Goal: Task Accomplishment & Management: Manage account settings

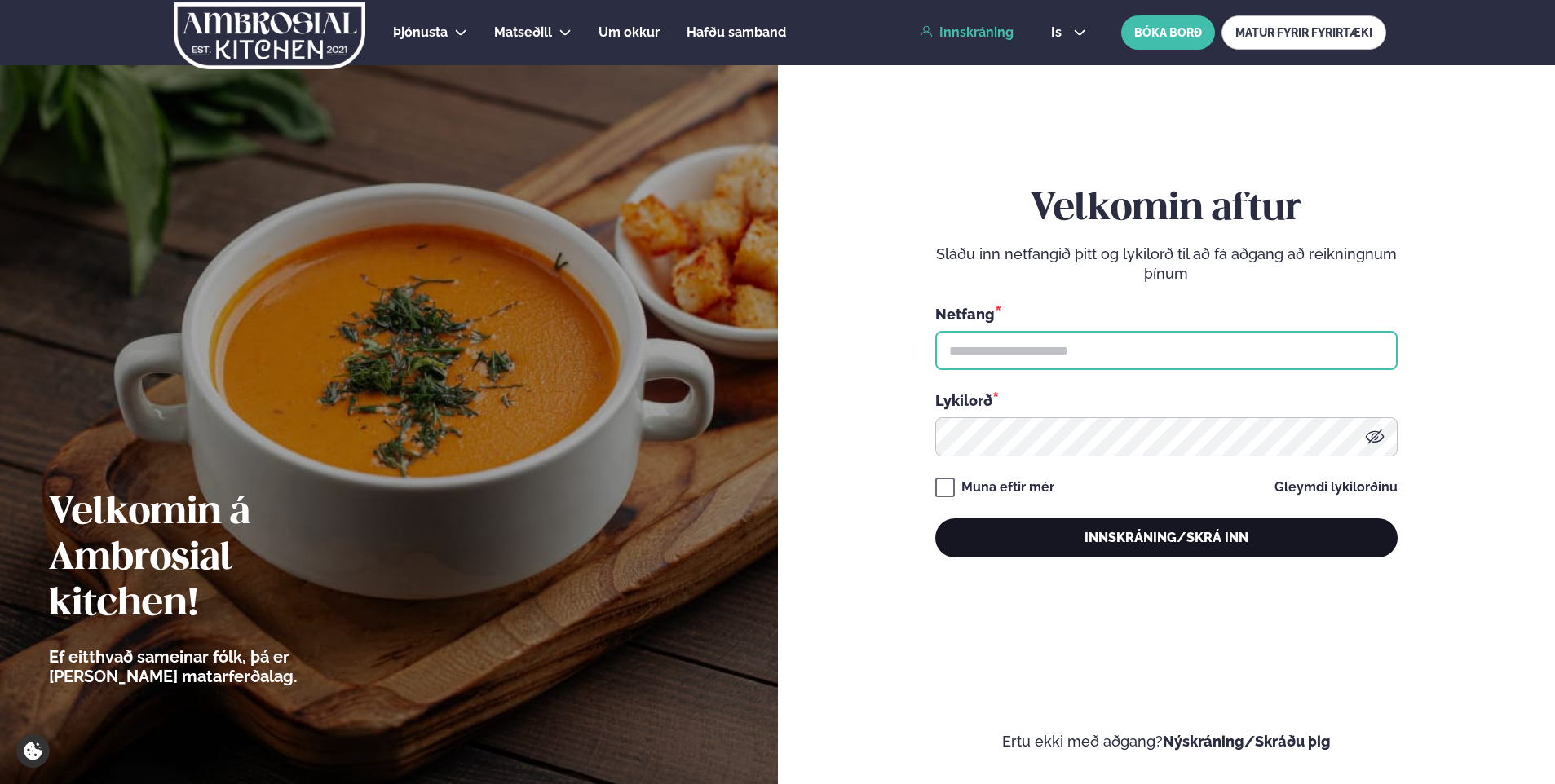
type input "**********"
click at [1186, 536] on button "Innskráning/Skrá inn" at bounding box center [1166, 538] width 462 height 39
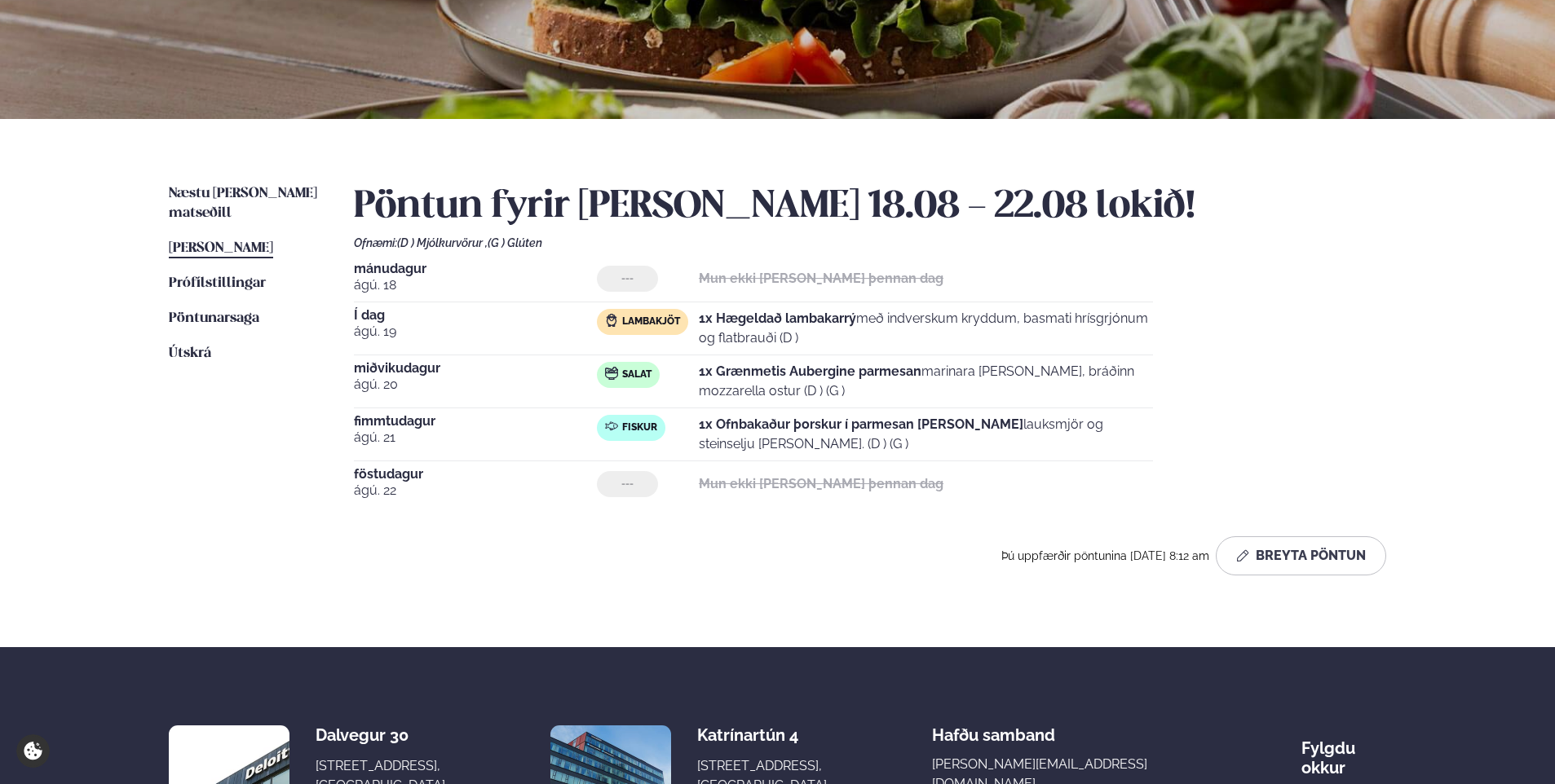
scroll to position [244, 0]
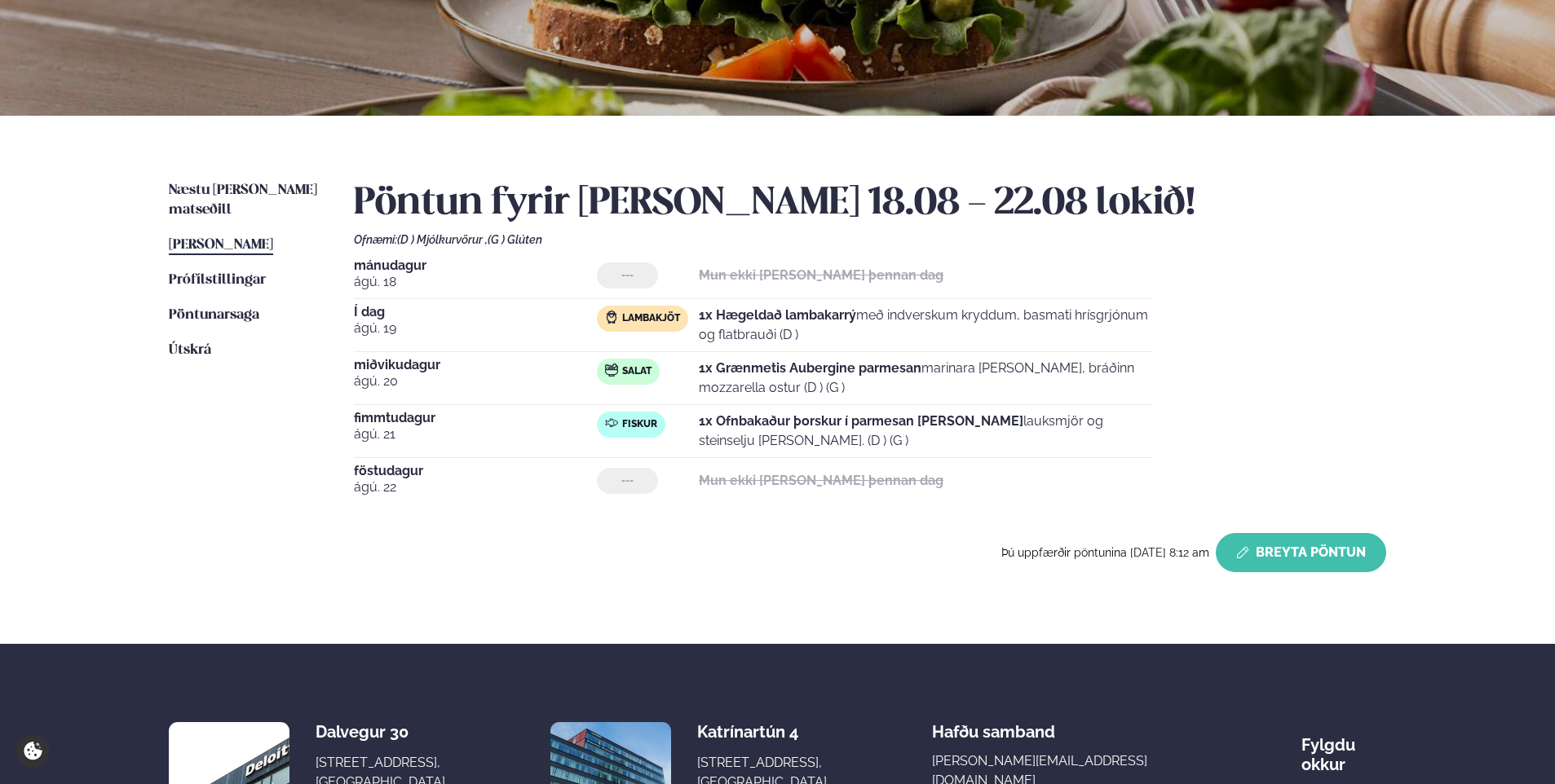
click at [1305, 558] on button "Breyta Pöntun" at bounding box center [1301, 552] width 171 height 39
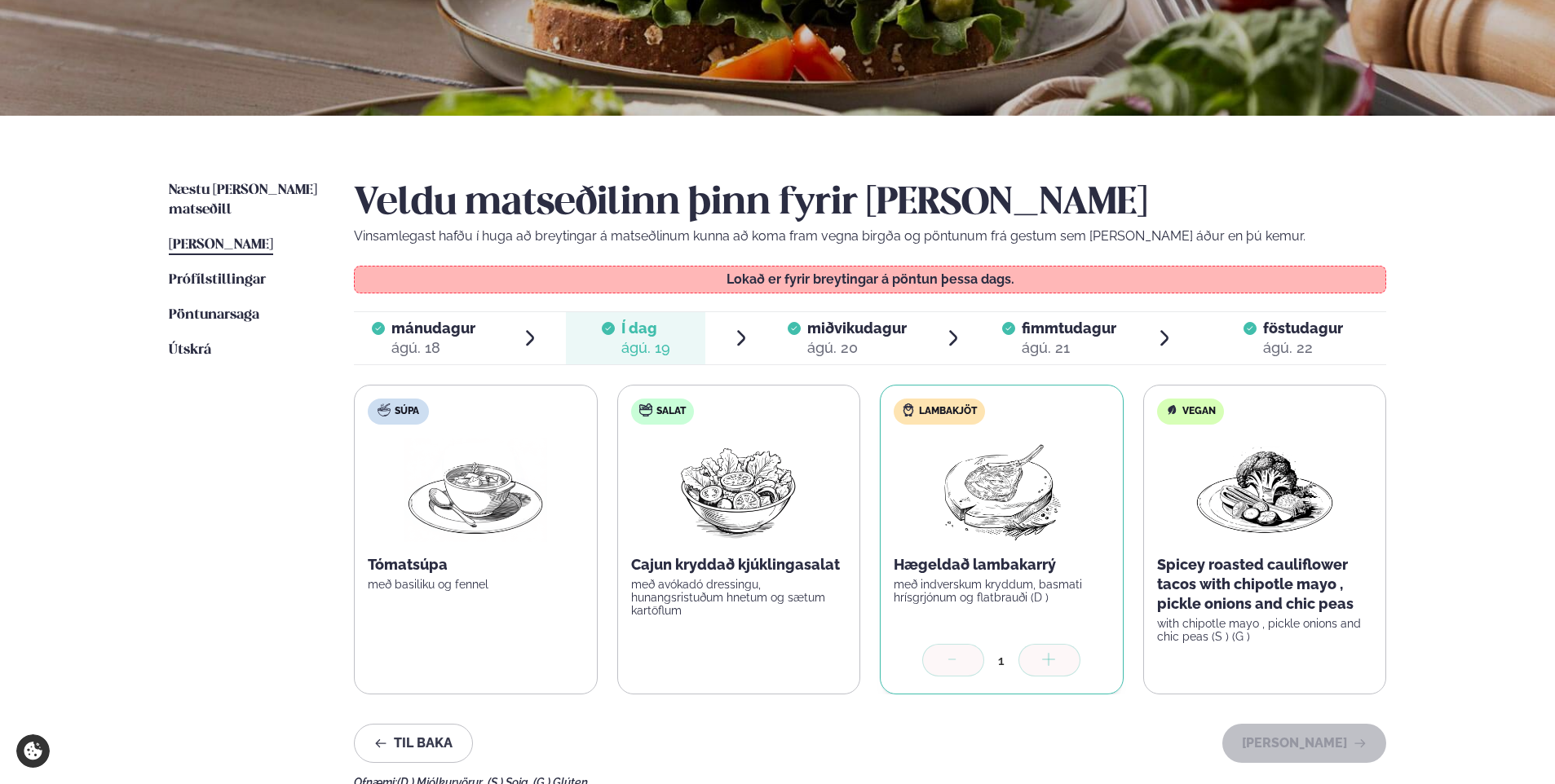
scroll to position [326, 0]
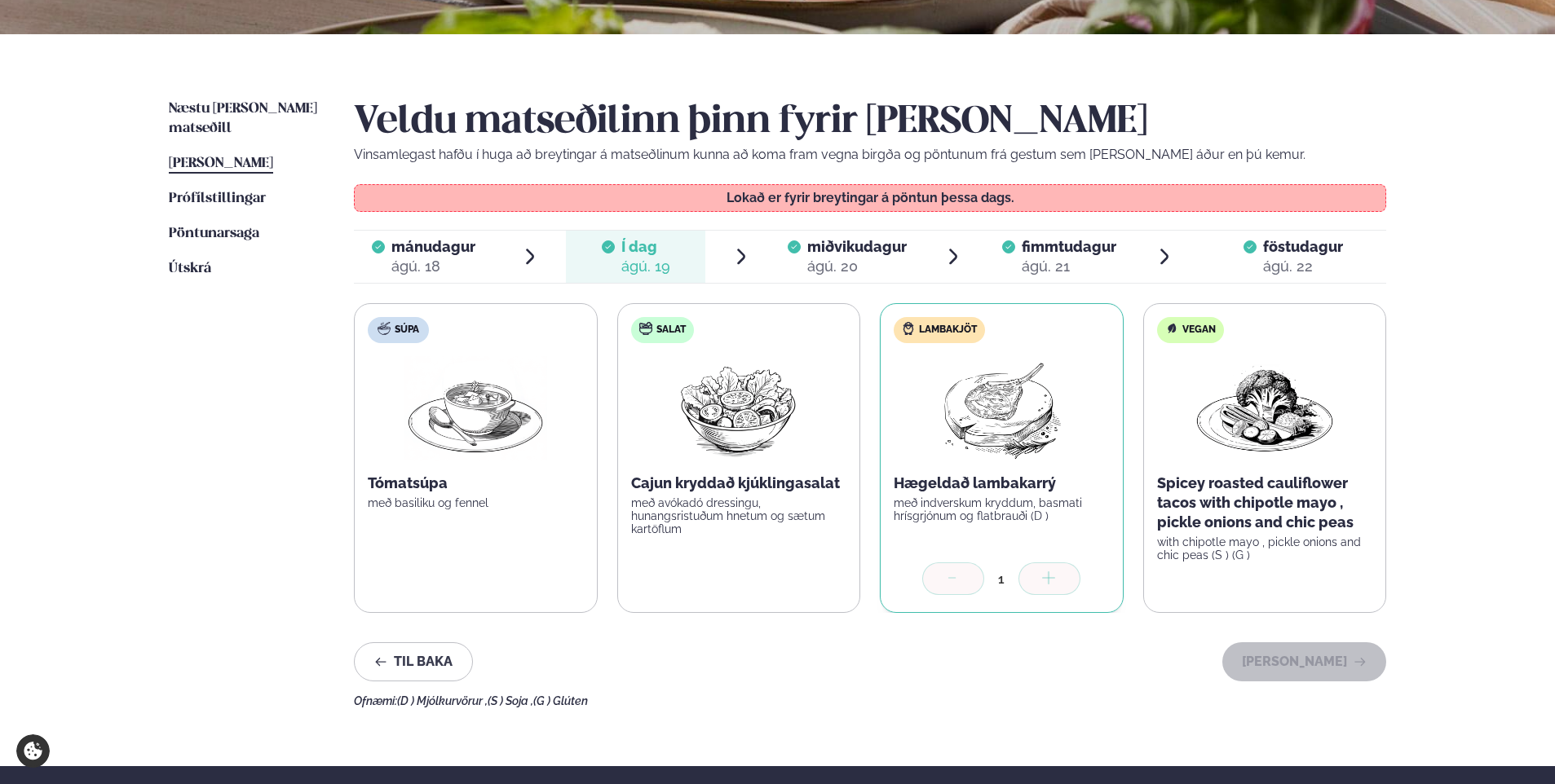
click at [1088, 249] on span "fimmtudagur" at bounding box center [1068, 246] width 95 height 17
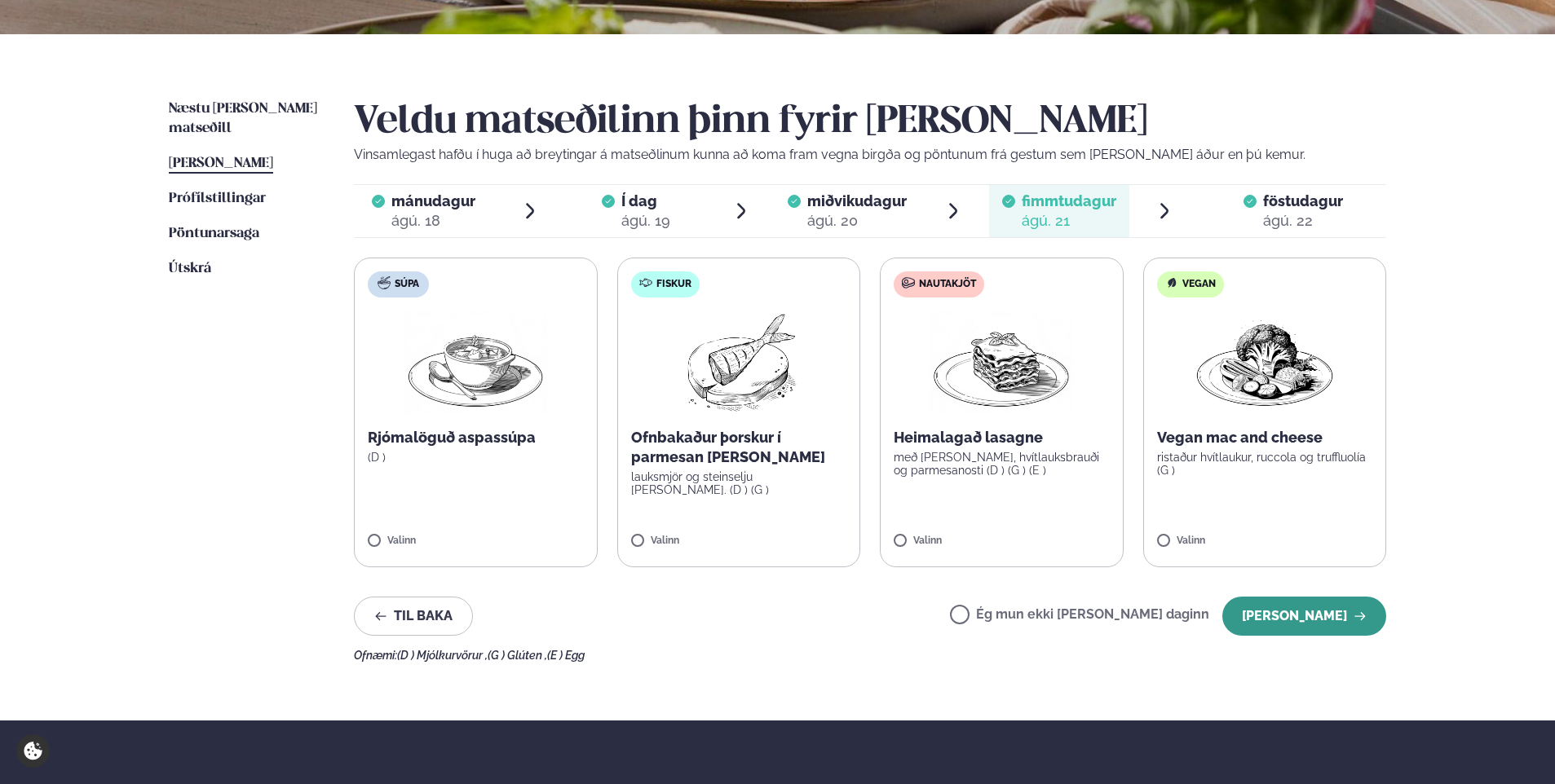
click at [1292, 611] on button "[PERSON_NAME]" at bounding box center [1304, 615] width 164 height 39
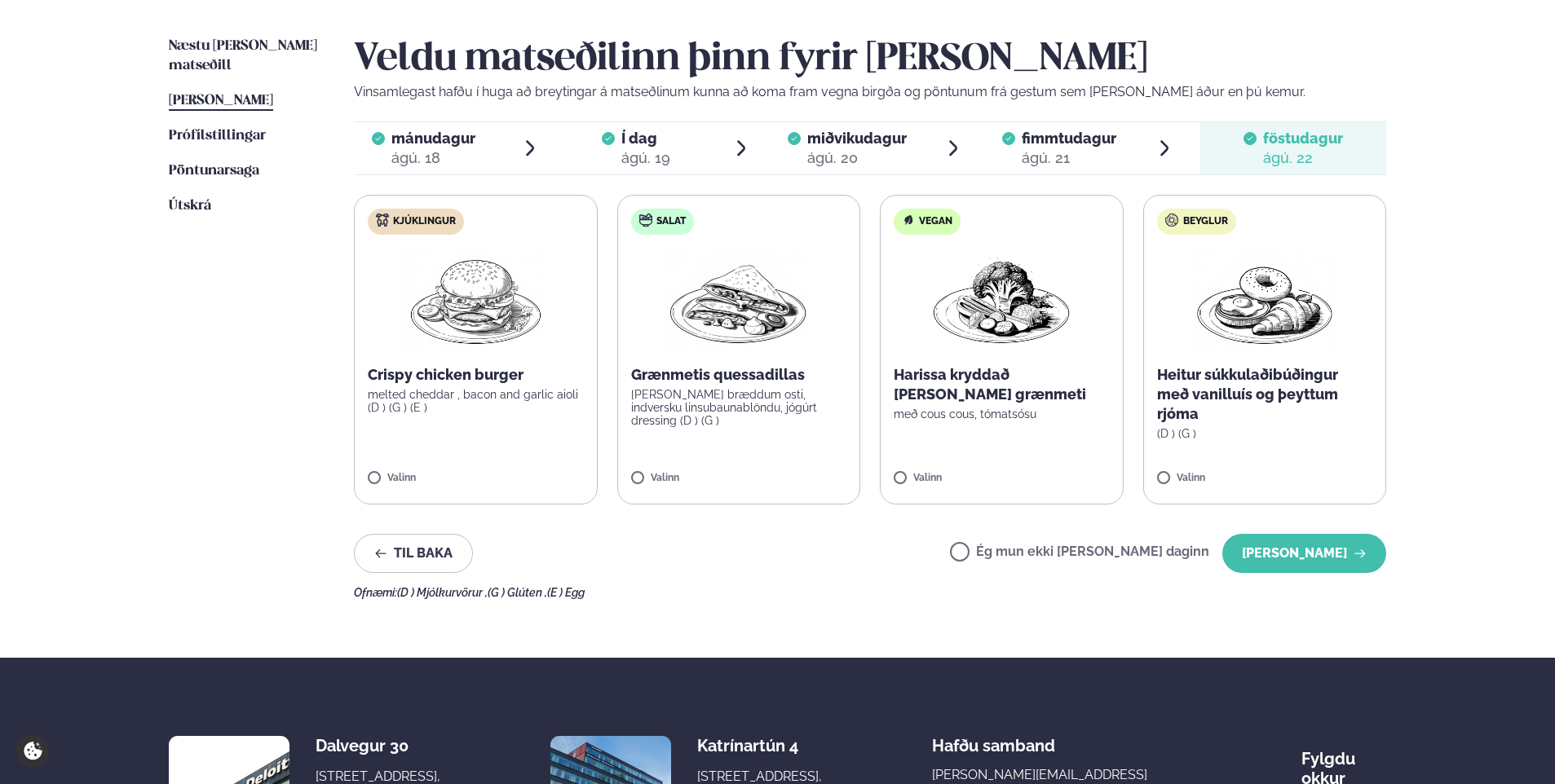
scroll to position [407, 0]
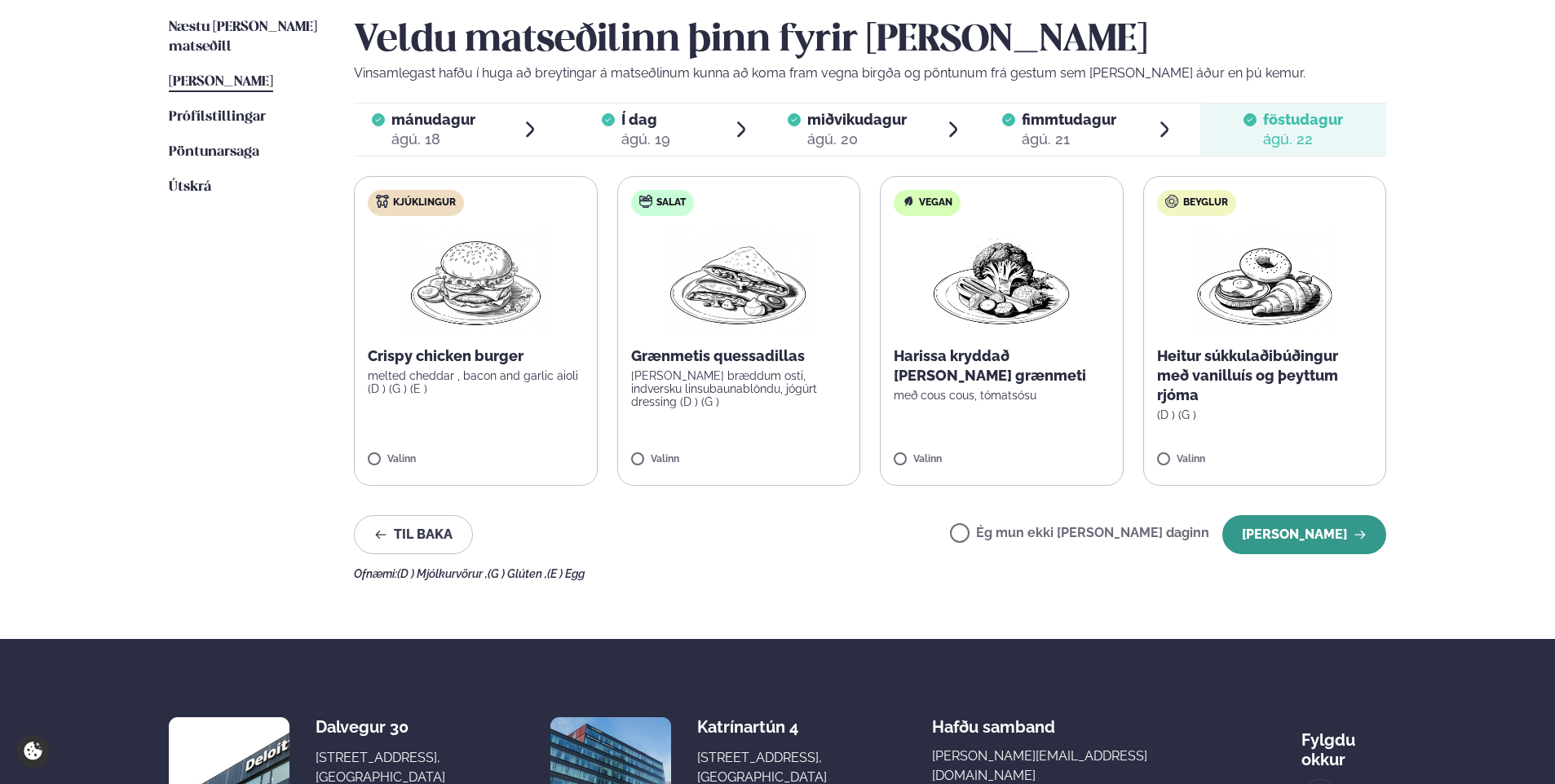
click at [1304, 533] on button "[PERSON_NAME]" at bounding box center [1304, 534] width 164 height 39
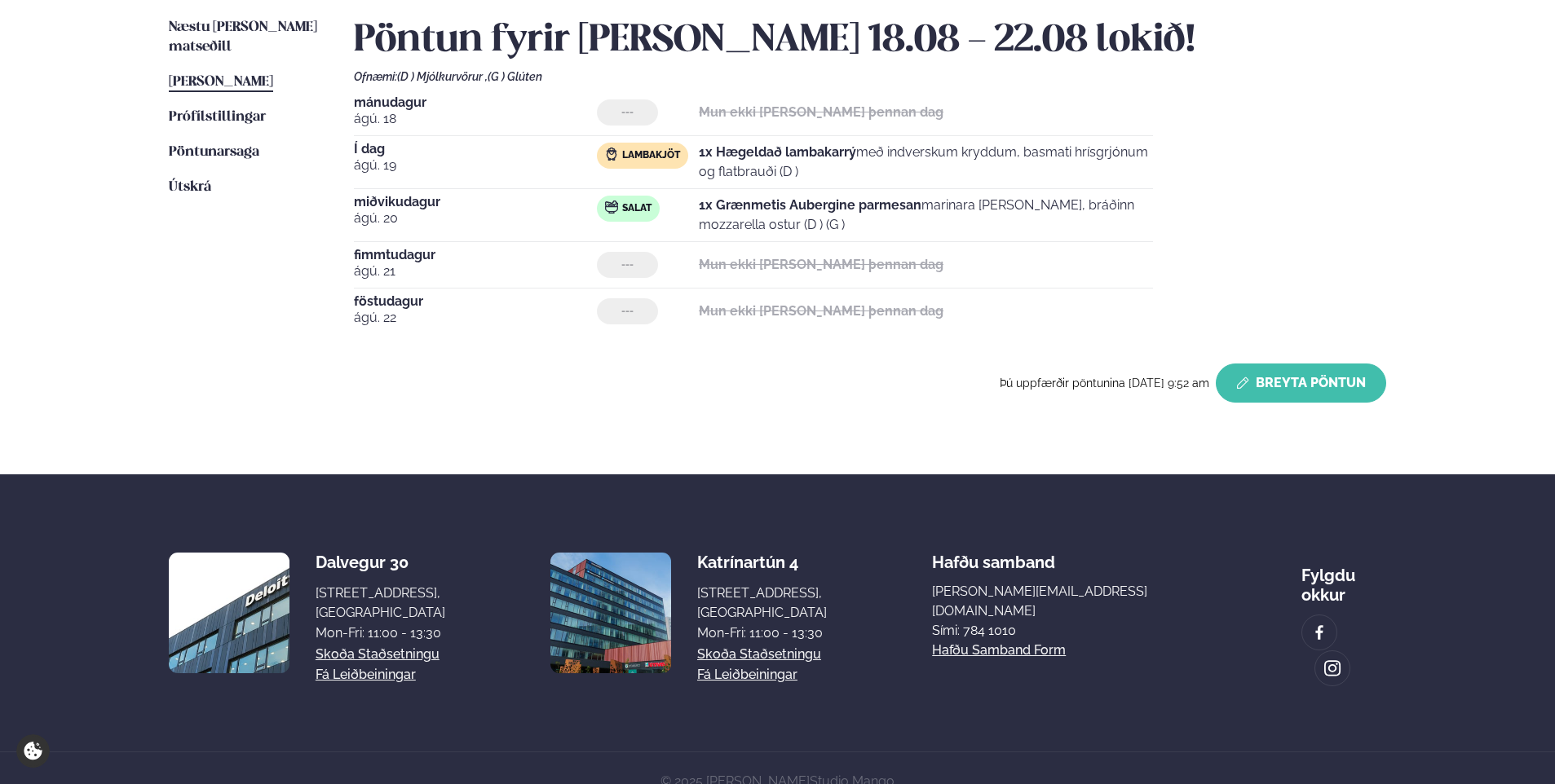
click at [1296, 386] on button "Breyta Pöntun" at bounding box center [1301, 382] width 171 height 39
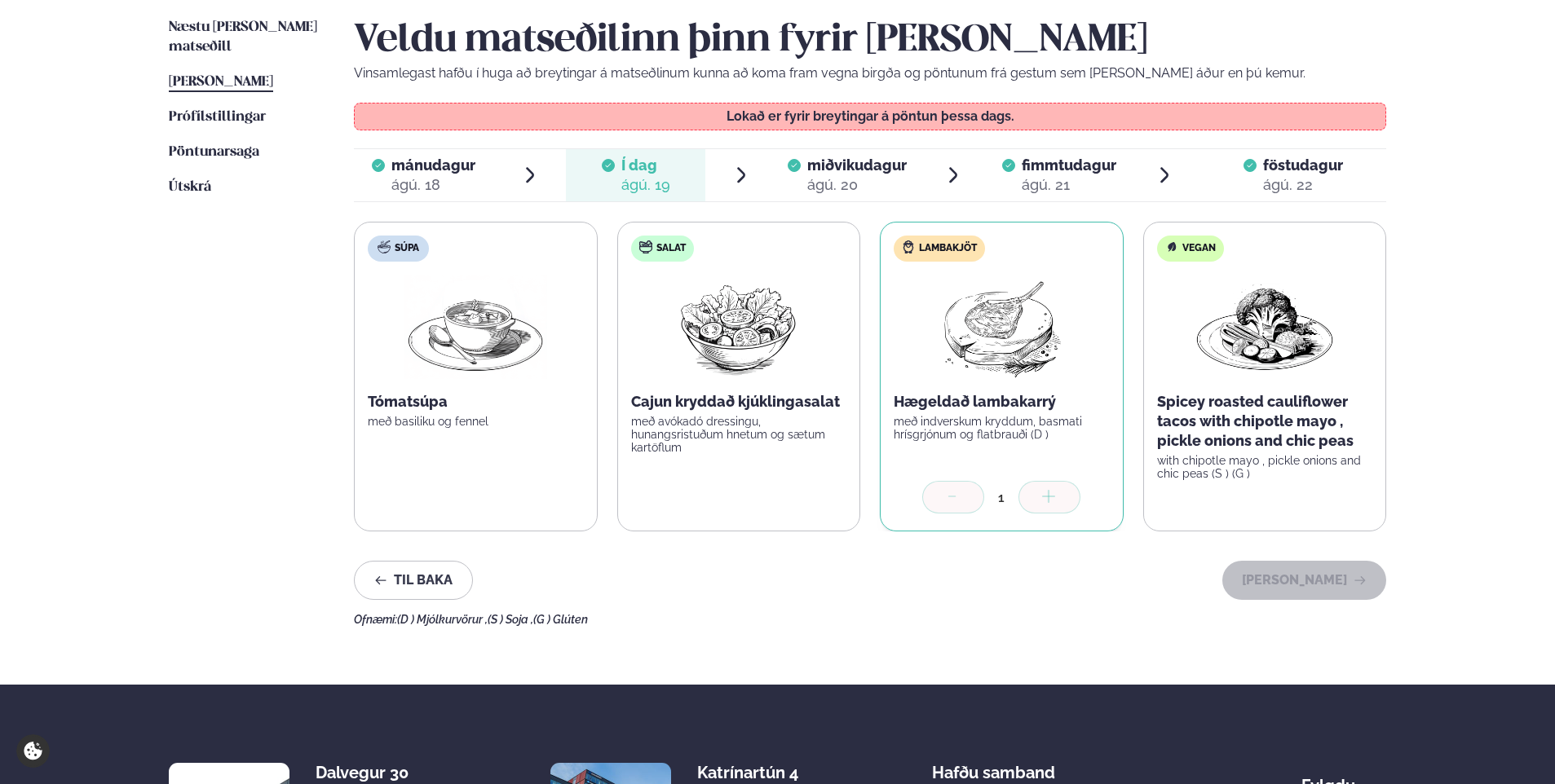
click at [854, 173] on span "miðvikudagur" at bounding box center [857, 165] width 100 height 17
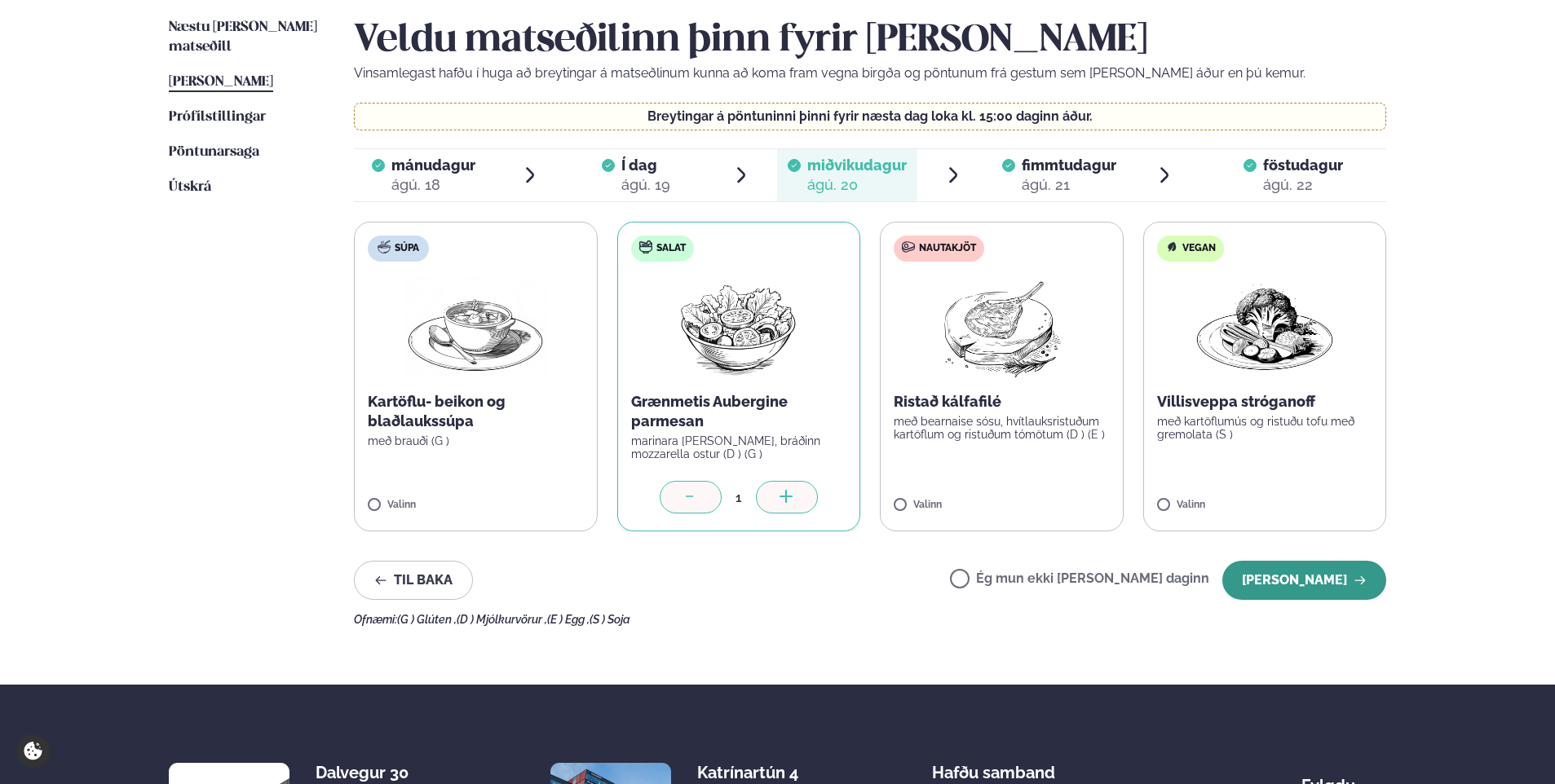
click at [1306, 586] on button "[PERSON_NAME]" at bounding box center [1304, 580] width 164 height 39
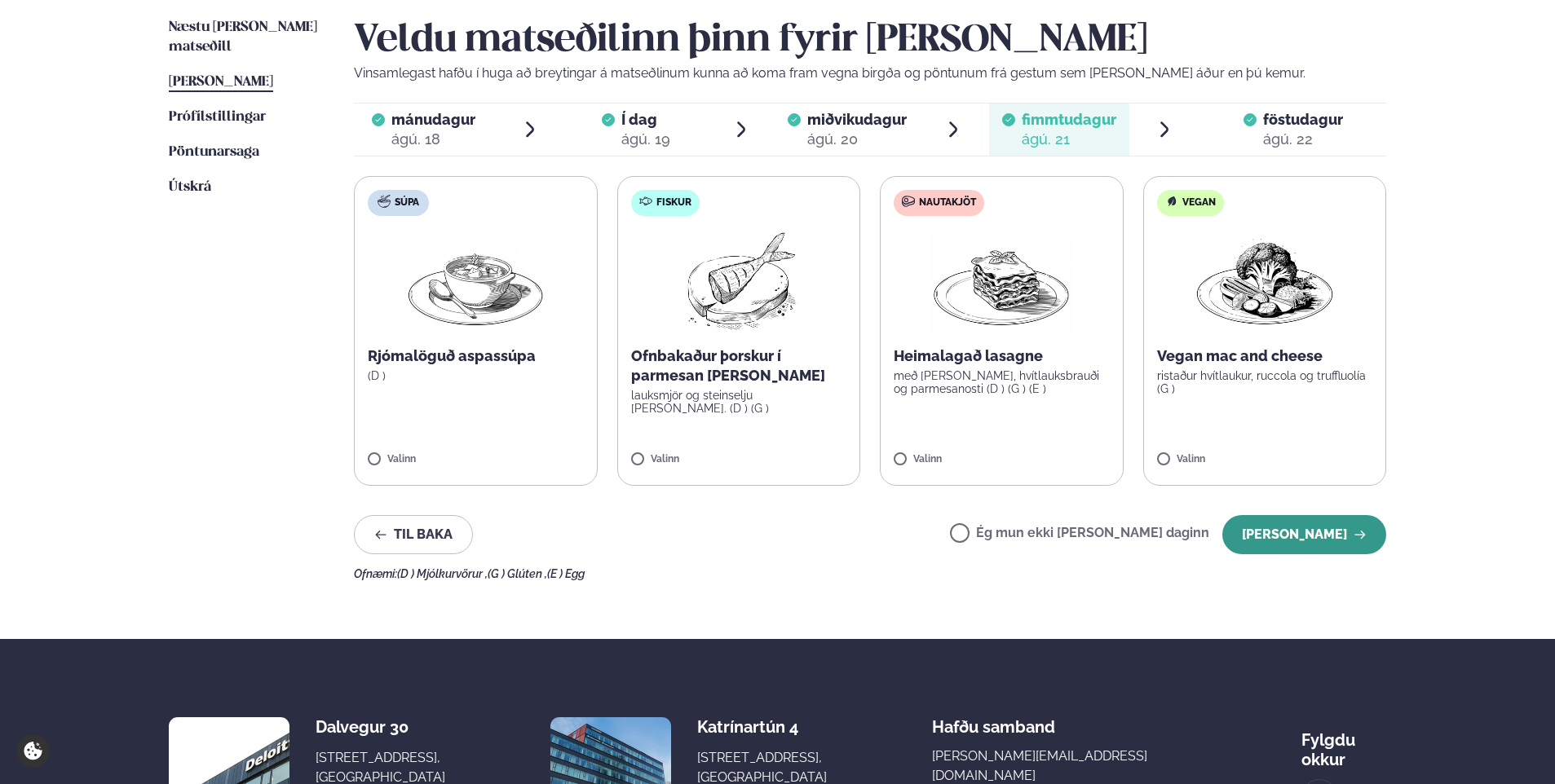
click at [1297, 525] on button "[PERSON_NAME]" at bounding box center [1304, 534] width 164 height 39
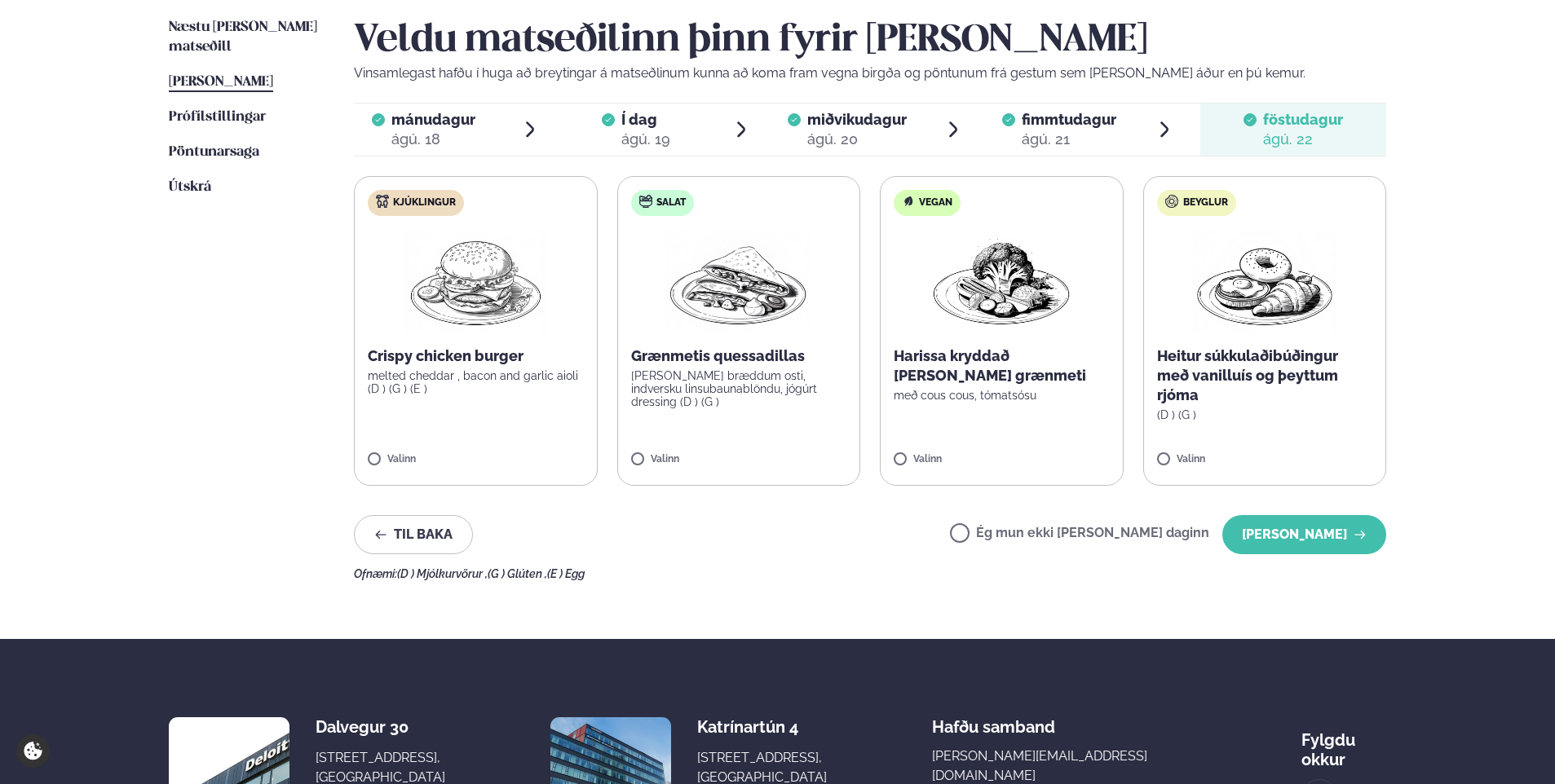
click at [1297, 525] on button "[PERSON_NAME]" at bounding box center [1304, 534] width 164 height 39
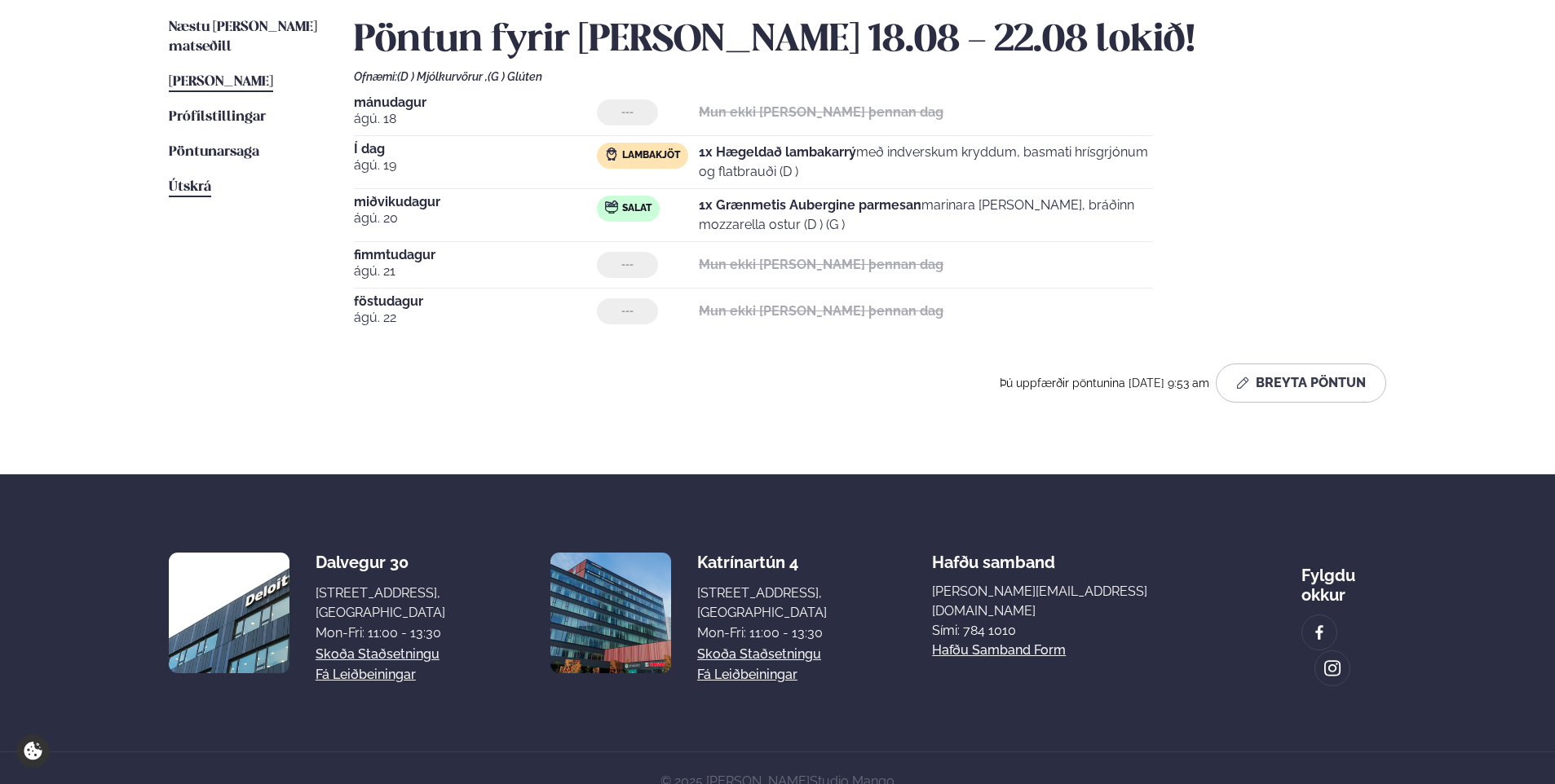
click at [178, 180] on span "Útskrá" at bounding box center [190, 187] width 42 height 13
